Goal: Task Accomplishment & Management: Manage account settings

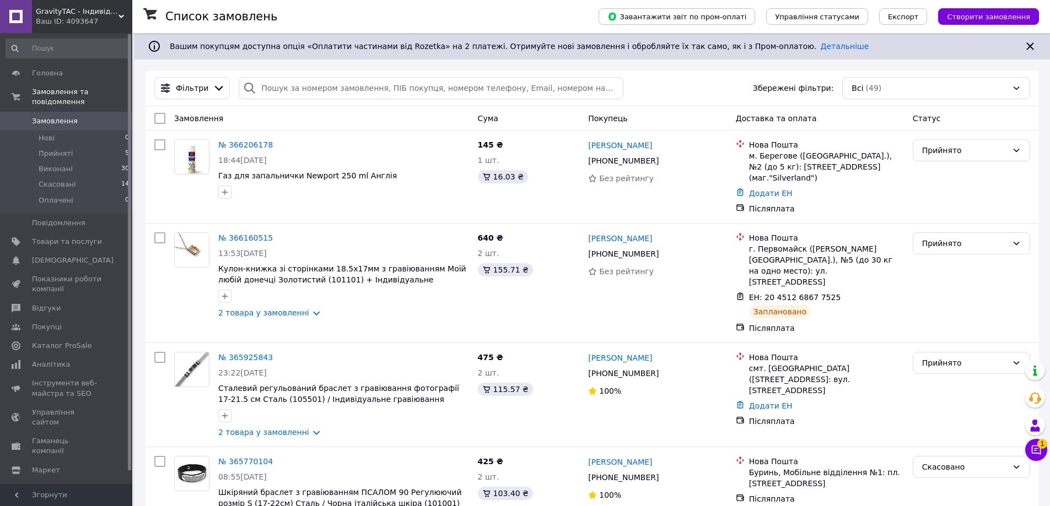
click at [119, 12] on div "GravityTAC - Індивідуальні подарунки з гравіюванням та термодруком Ваш ID: 4093…" at bounding box center [82, 16] width 100 height 33
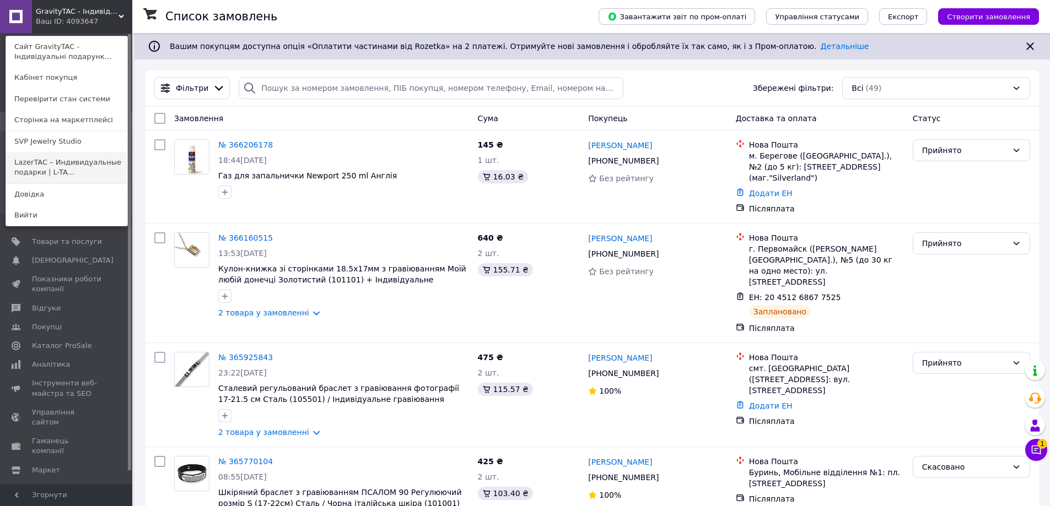
click at [56, 165] on link "LazerTAC – Индивидуальные подарки | L-TA..." at bounding box center [66, 167] width 121 height 31
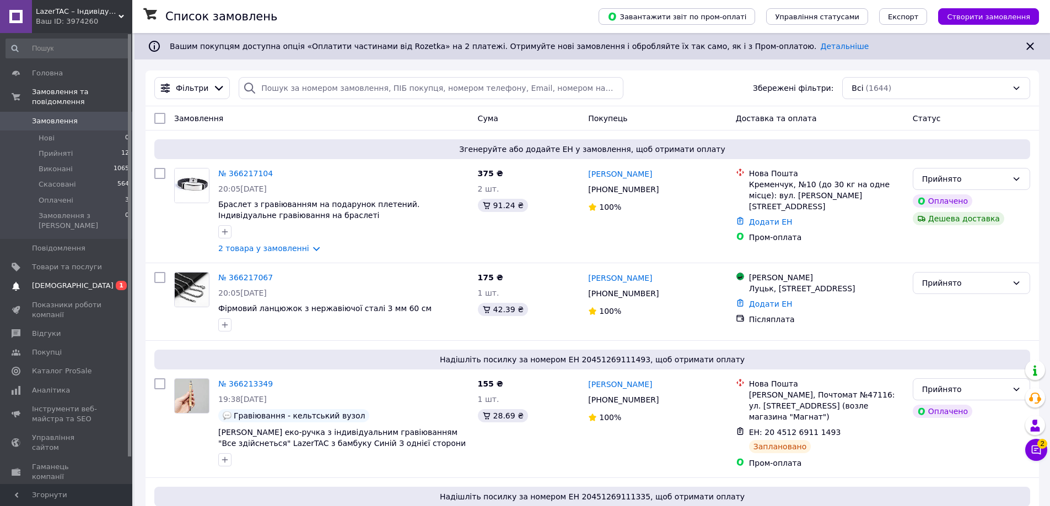
click at [79, 281] on span "[DEMOGRAPHIC_DATA]" at bounding box center [67, 286] width 70 height 10
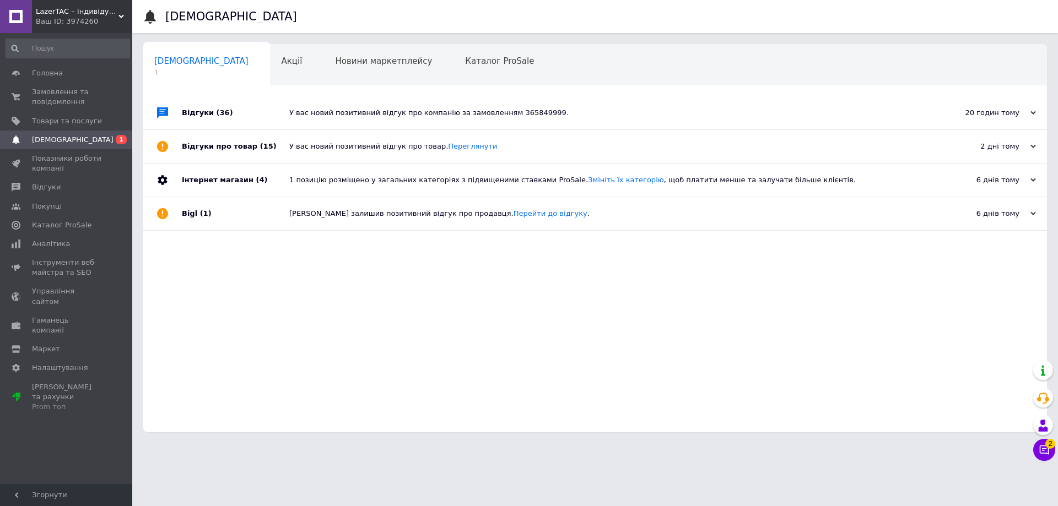
click at [310, 112] on div "У вас новий позитивний відгук про компанію за замовленням 365849999." at bounding box center [607, 113] width 636 height 10
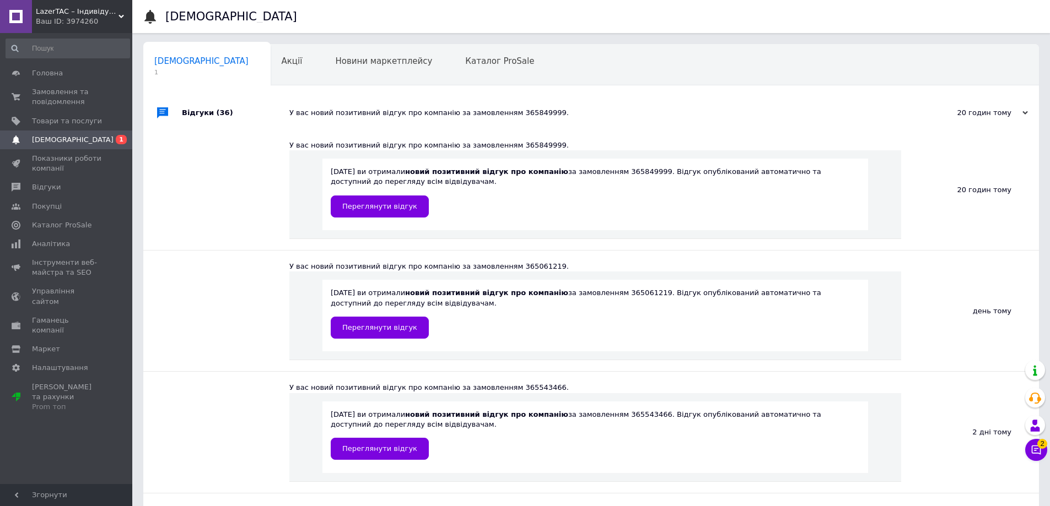
click at [310, 112] on div "У вас новий позитивний відгук про компанію за замовленням 365849999." at bounding box center [603, 113] width 628 height 10
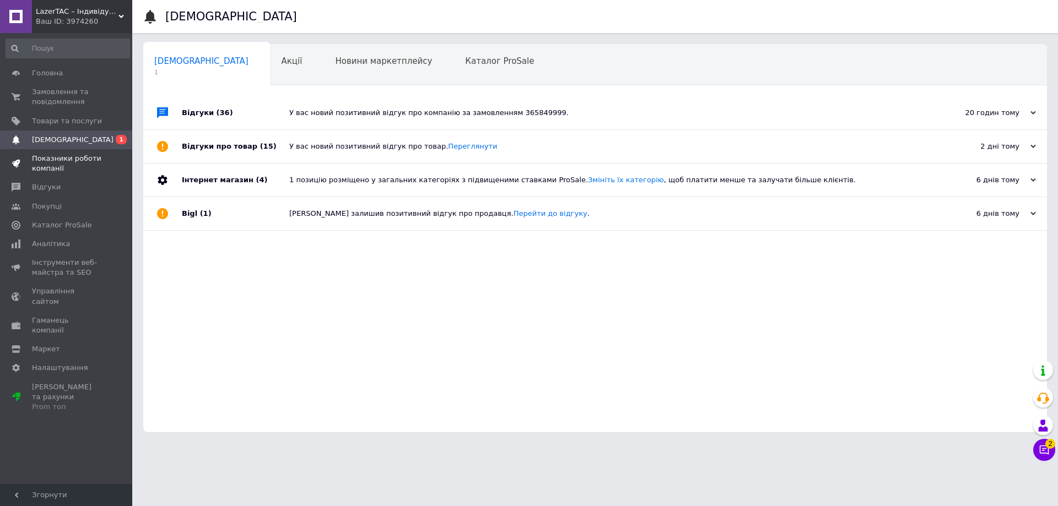
click at [47, 164] on span "Показники роботи компанії" at bounding box center [67, 164] width 70 height 20
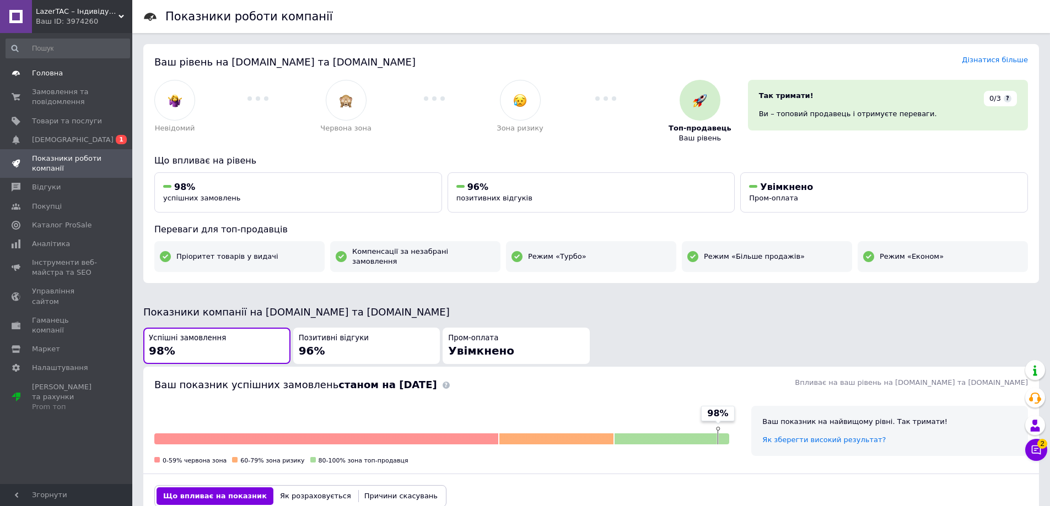
click at [52, 72] on span "Головна" at bounding box center [47, 73] width 31 height 10
